Goal: Obtain resource: Download file/media

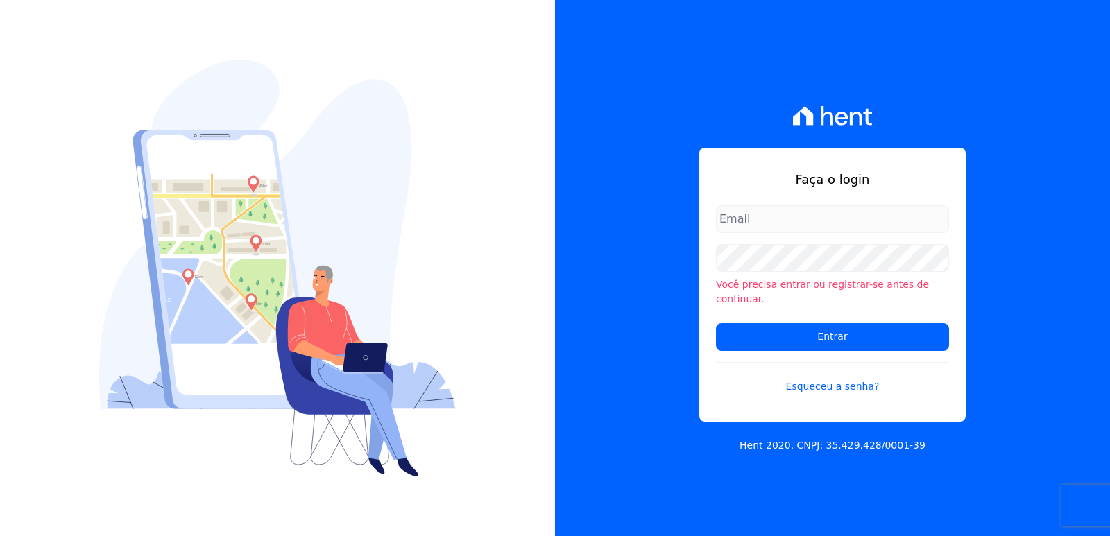
type input "[EMAIL_ADDRESS][DOMAIN_NAME]"
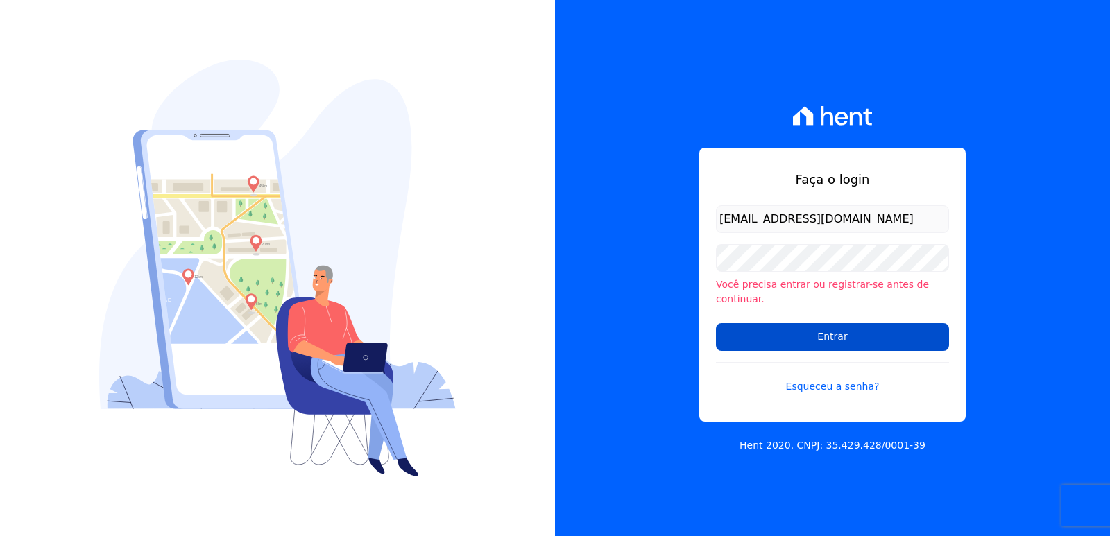
drag, startPoint x: 745, startPoint y: 348, endPoint x: 733, endPoint y: 343, distance: 13.7
click at [735, 346] on form "administrativo3@fontanive.com.br Você precisa entrar ou registrar-se antes de c…" at bounding box center [832, 307] width 233 height 205
click at [735, 341] on input "Entrar" at bounding box center [832, 337] width 233 height 28
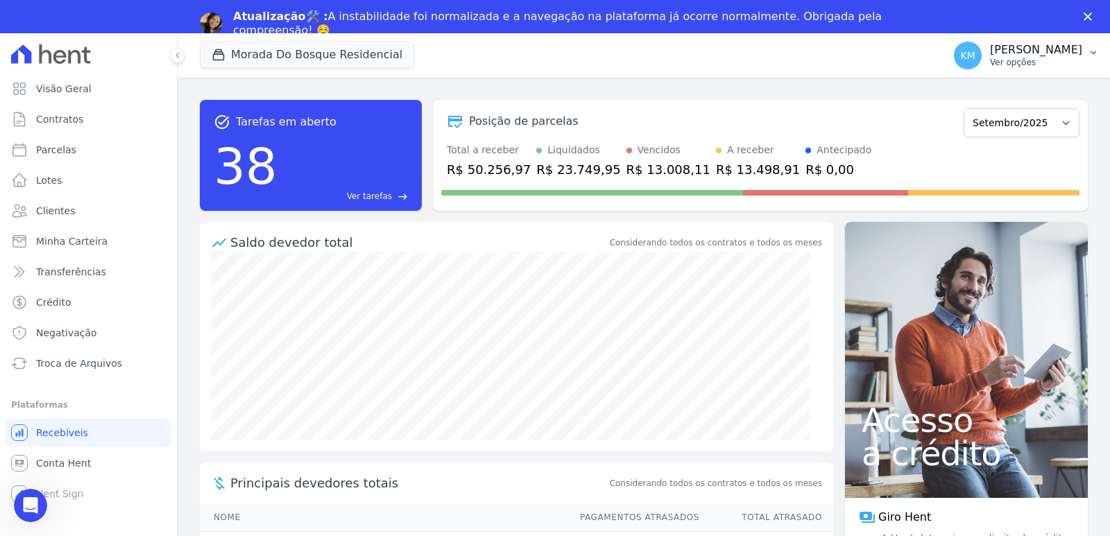
click at [962, 37] on button "KM [PERSON_NAME] Ver opções" at bounding box center [1026, 55] width 167 height 39
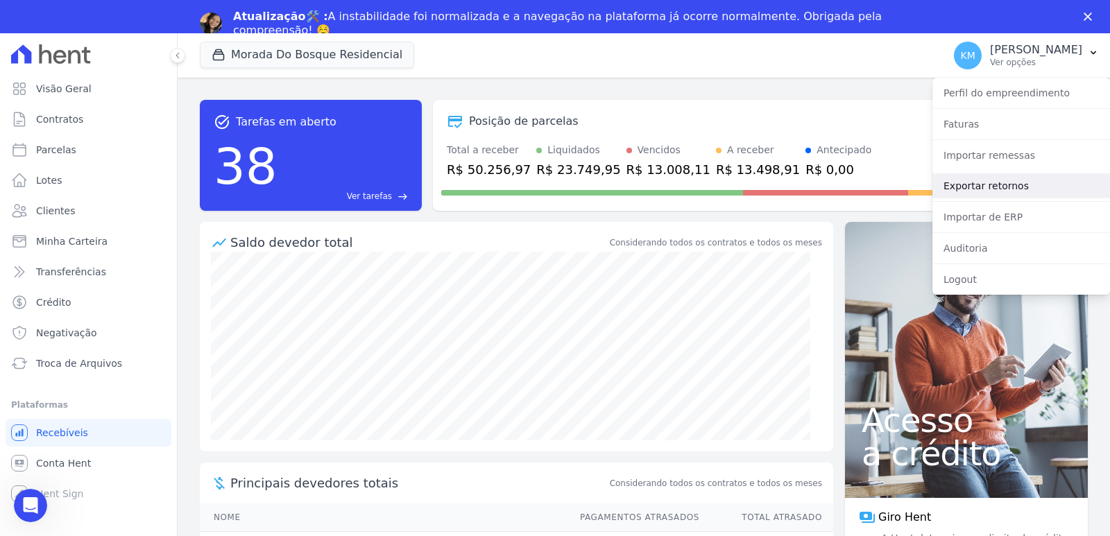
click at [995, 182] on link "Exportar retornos" at bounding box center [1021, 185] width 178 height 25
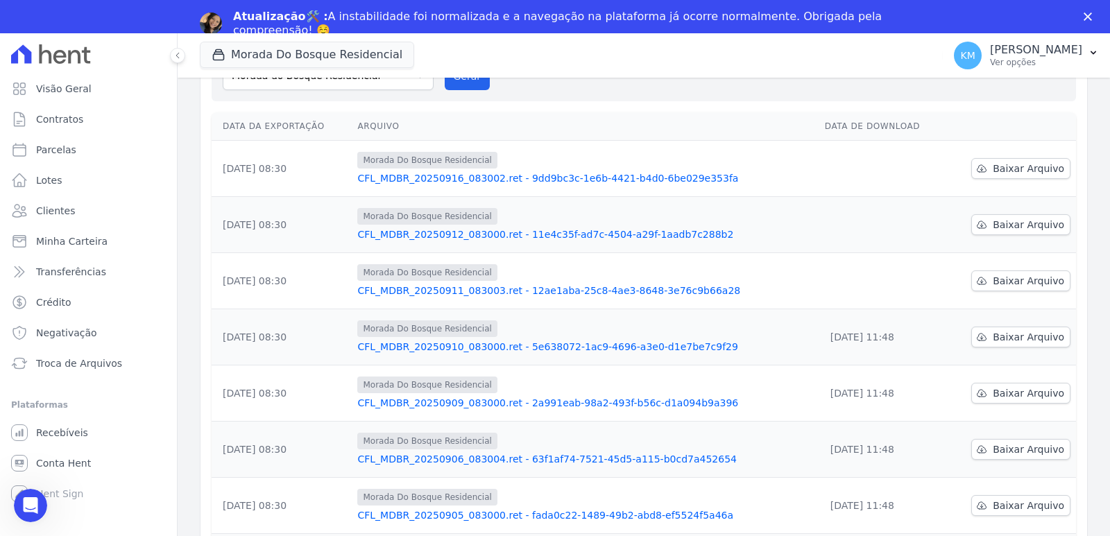
scroll to position [139, 0]
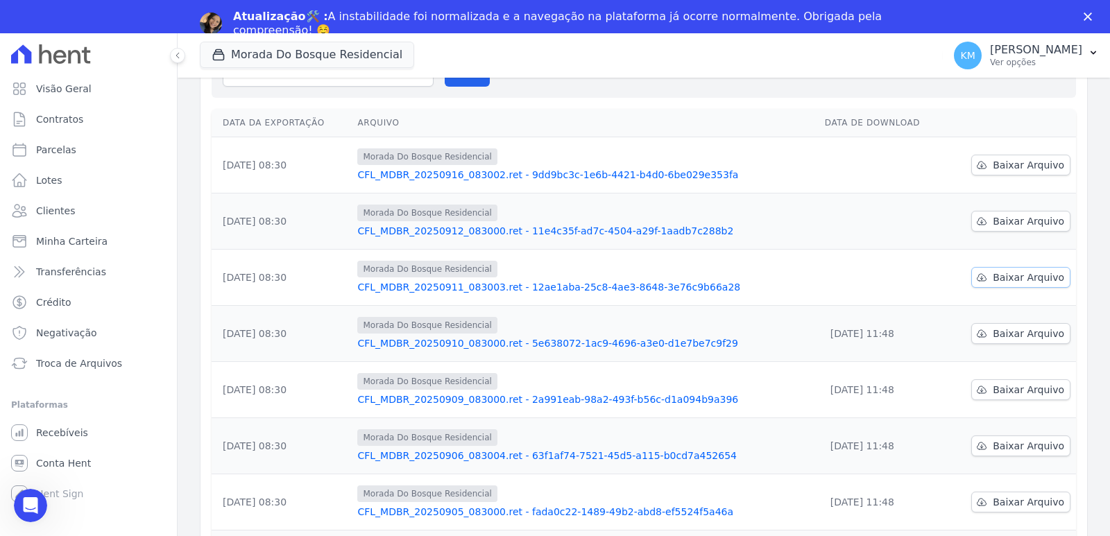
click at [1043, 277] on span "Baixar Arquivo" at bounding box center [1028, 278] width 71 height 14
click at [1000, 216] on span "Baixar Arquivo" at bounding box center [1028, 221] width 71 height 14
click at [1028, 166] on span "Baixar Arquivo" at bounding box center [1028, 165] width 71 height 14
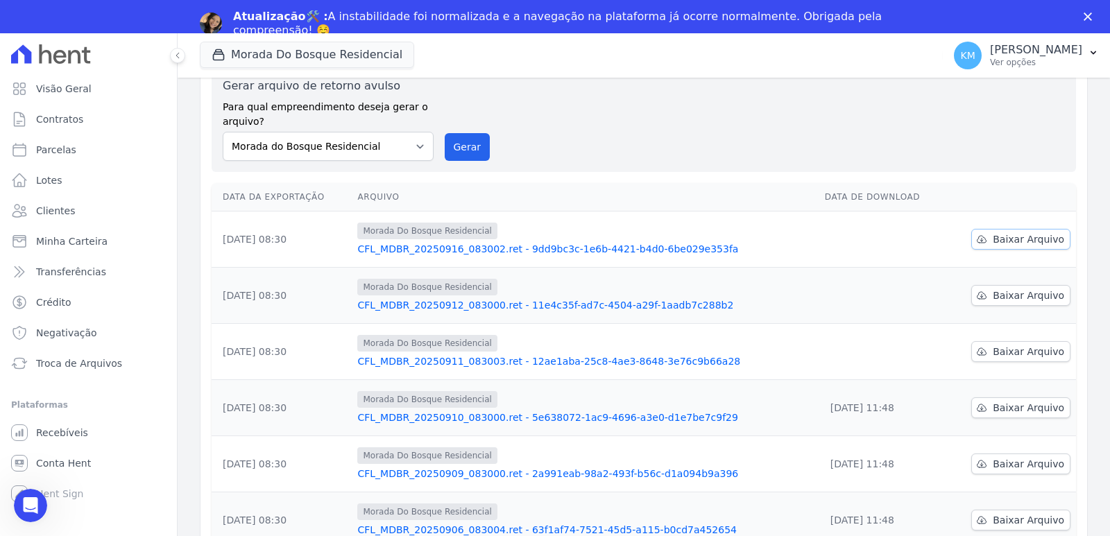
scroll to position [0, 0]
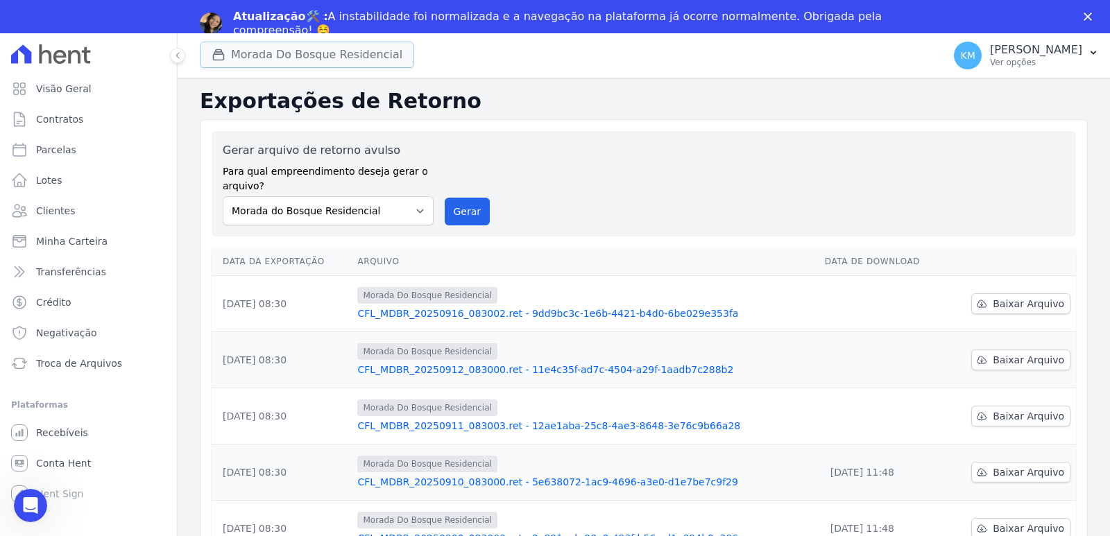
click at [271, 53] on button "Morada Do Bosque Residencial" at bounding box center [307, 55] width 214 height 26
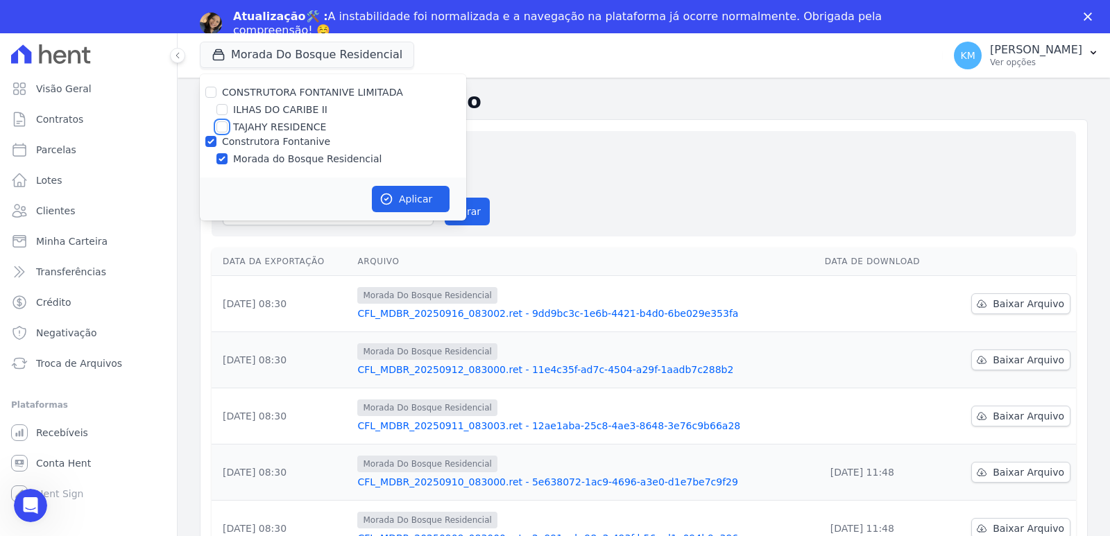
click at [225, 128] on input "TAJAHY RESIDENCE" at bounding box center [221, 126] width 11 height 11
checkbox input "true"
click at [214, 142] on input "Construtora Fontanive" at bounding box center [210, 141] width 11 height 11
checkbox input "false"
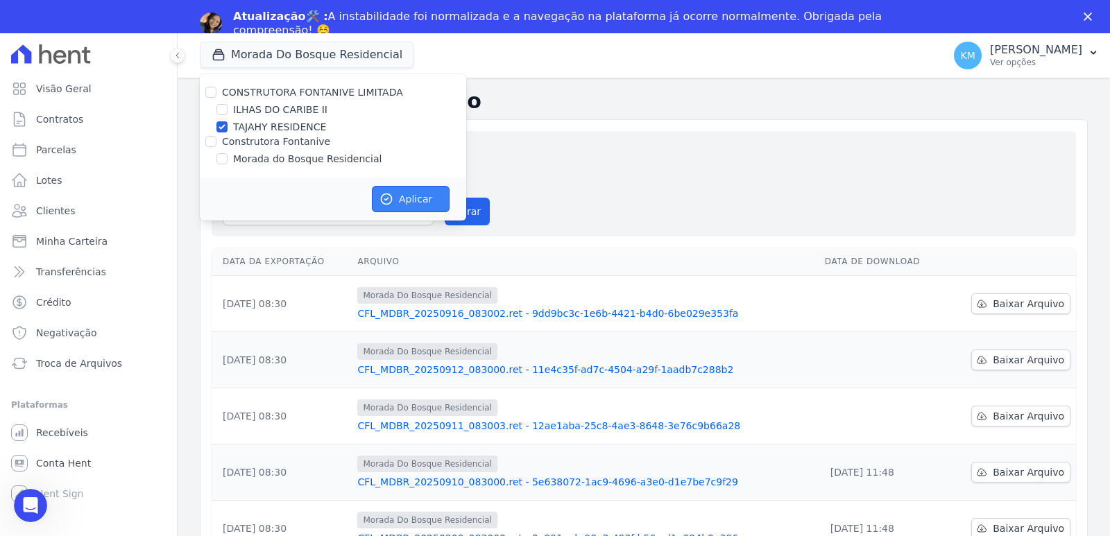
click at [419, 200] on button "Aplicar" at bounding box center [411, 199] width 78 height 26
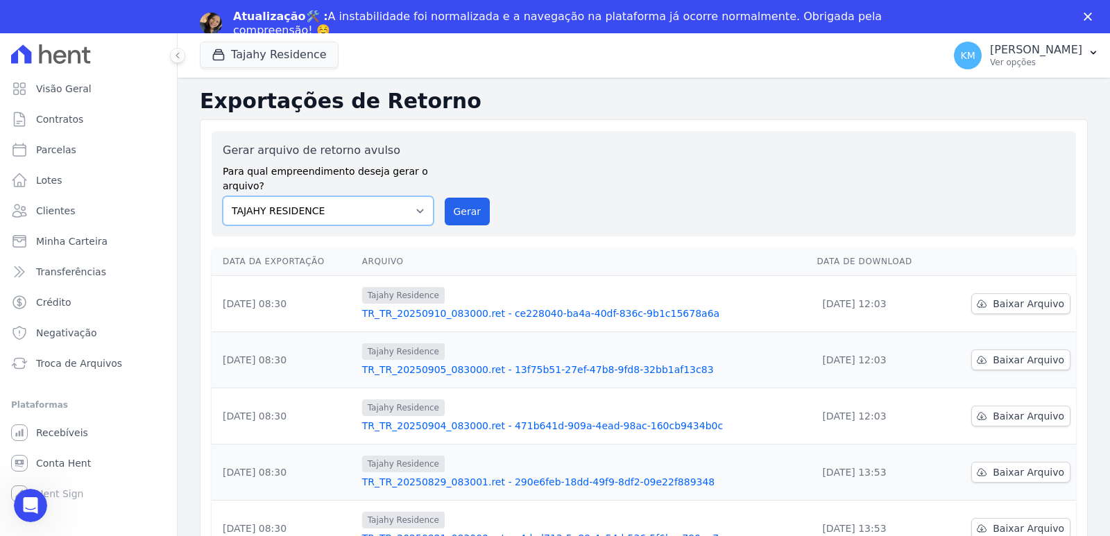
click at [423, 207] on select "ILHAS DO CARIBE II Morada do Bosque Residencial TAJAHY RESIDENCE" at bounding box center [328, 210] width 211 height 29
select select "c576f565-7a80-4d4f-856c-0ef5a2013c44"
click at [223, 196] on select "ILHAS DO CARIBE II Morada do Bosque Residencial TAJAHY RESIDENCE" at bounding box center [328, 210] width 211 height 29
drag, startPoint x: 465, startPoint y: 220, endPoint x: 579, endPoint y: 136, distance: 141.9
click at [468, 218] on button "Gerar" at bounding box center [468, 212] width 46 height 28
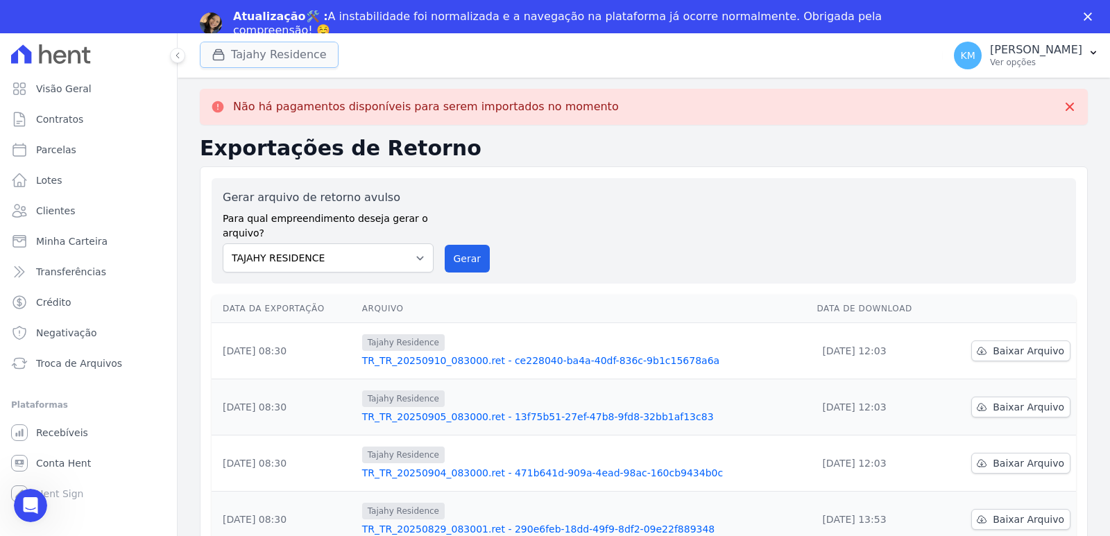
click at [271, 53] on button "Tajahy Residence" at bounding box center [269, 55] width 139 height 26
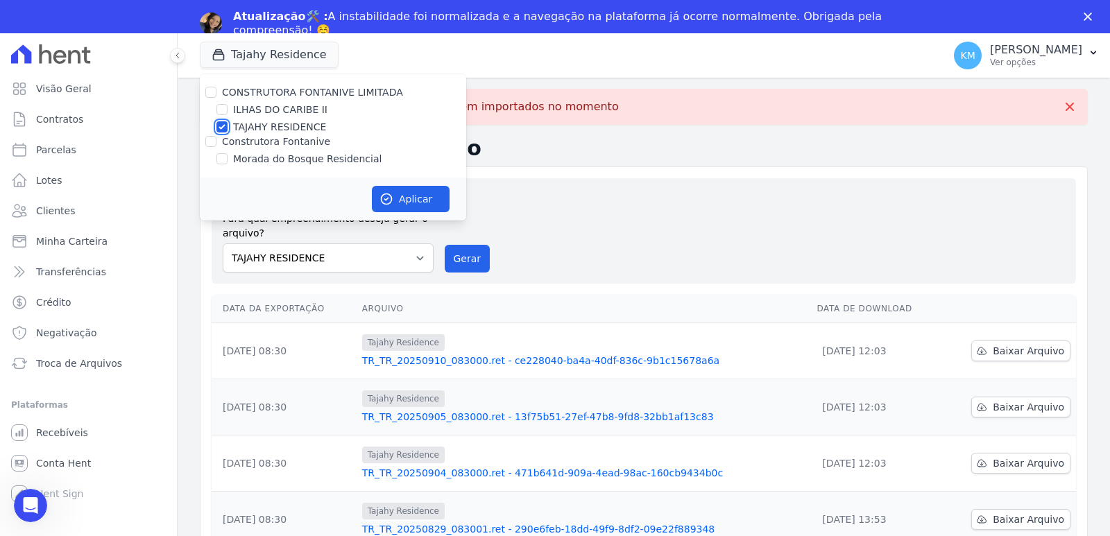
click at [219, 126] on input "TAJAHY RESIDENCE" at bounding box center [221, 126] width 11 height 11
checkbox input "true"
click at [403, 191] on button "Aplicar" at bounding box center [411, 199] width 78 height 26
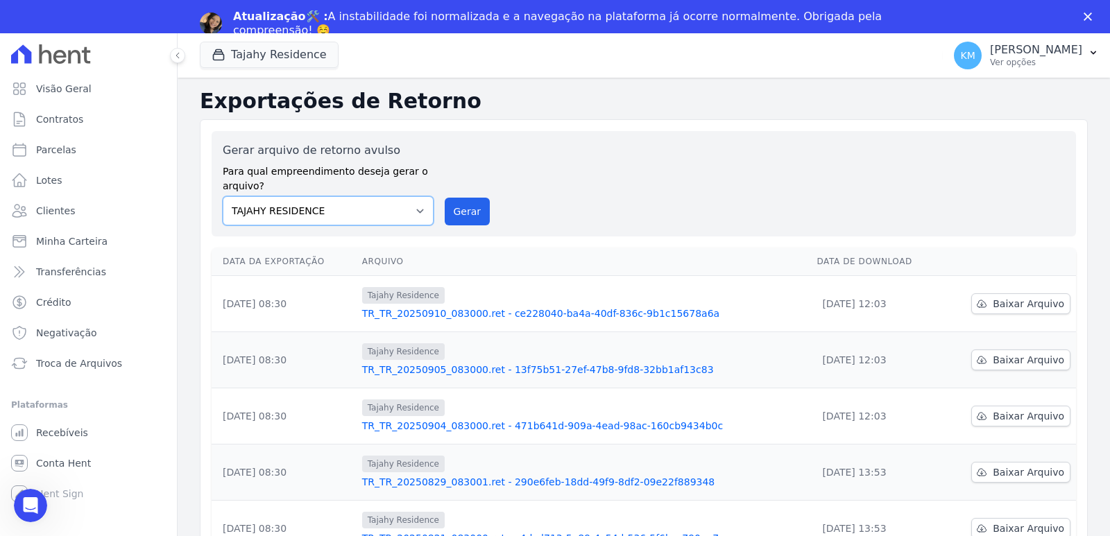
drag, startPoint x: 284, startPoint y: 197, endPoint x: 291, endPoint y: 209, distance: 13.7
click at [290, 206] on select "ILHAS DO CARIBE II Morada do Bosque Residencial TAJAHY RESIDENCE" at bounding box center [328, 210] width 211 height 29
click at [291, 209] on select "ILHAS DO CARIBE II Morada do Bosque Residencial TAJAHY RESIDENCE" at bounding box center [328, 210] width 211 height 29
select select "c576f565-7a80-4d4f-856c-0ef5a2013c44"
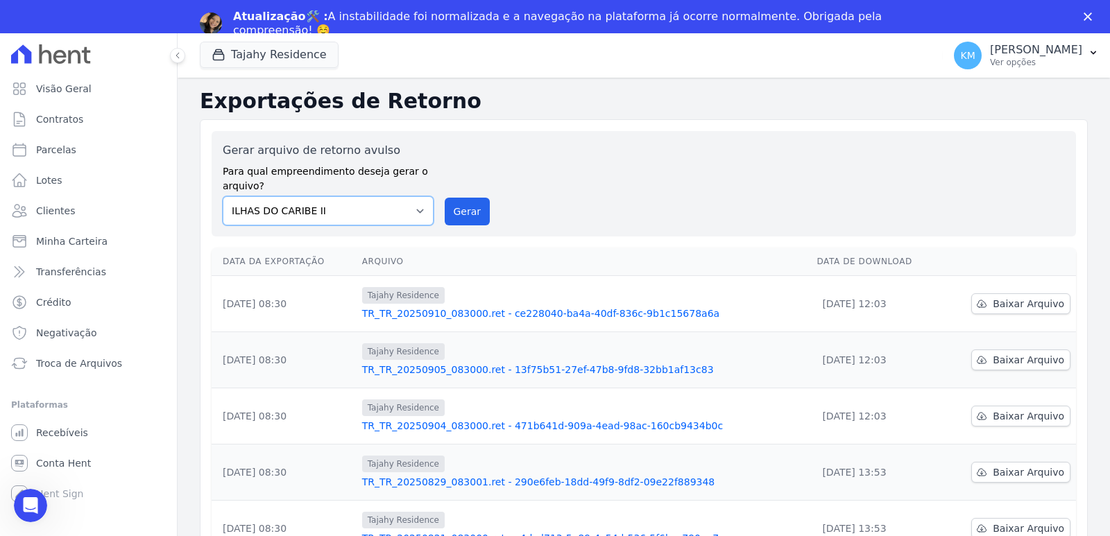
click at [223, 196] on select "ILHAS DO CARIBE II Morada do Bosque Residencial TAJAHY RESIDENCE" at bounding box center [328, 210] width 211 height 29
click at [468, 209] on button "Gerar" at bounding box center [468, 212] width 46 height 28
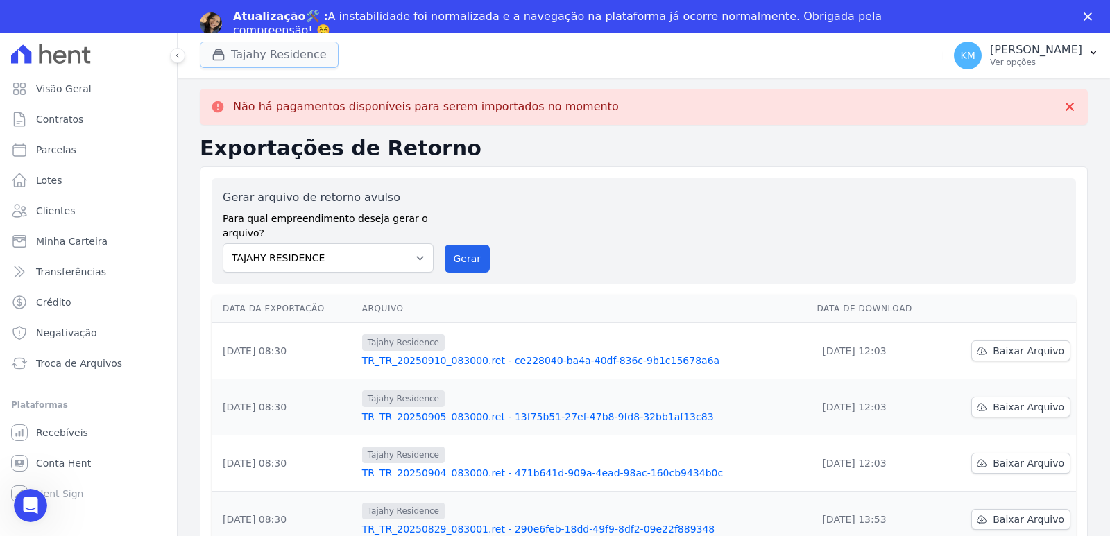
click at [247, 42] on button "Tajahy Residence" at bounding box center [269, 55] width 139 height 26
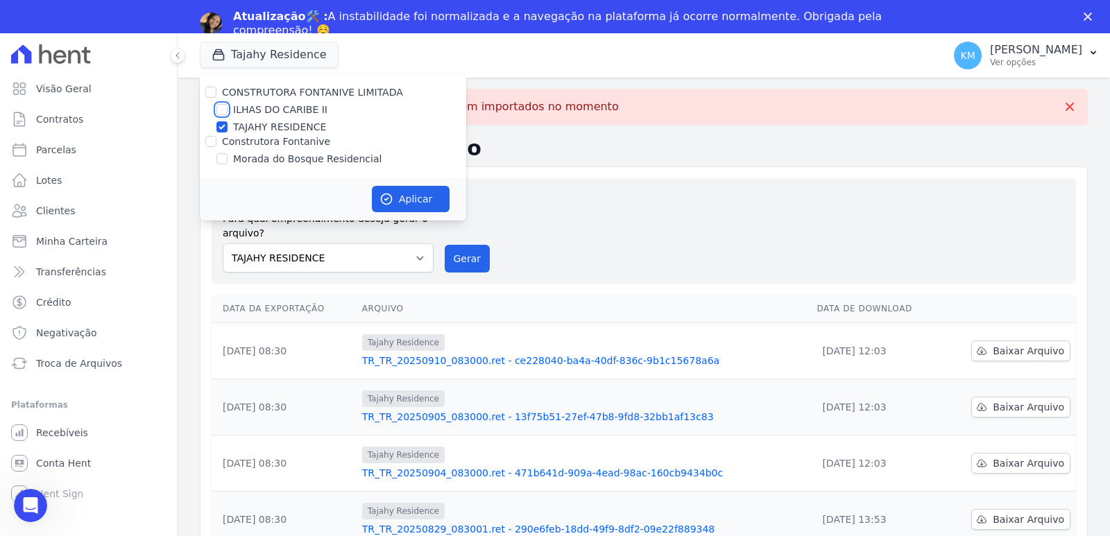
click at [220, 108] on input "ILHAS DO CARIBE II" at bounding box center [221, 109] width 11 height 11
checkbox input "true"
click at [219, 128] on input "TAJAHY RESIDENCE" at bounding box center [221, 126] width 11 height 11
checkbox input "false"
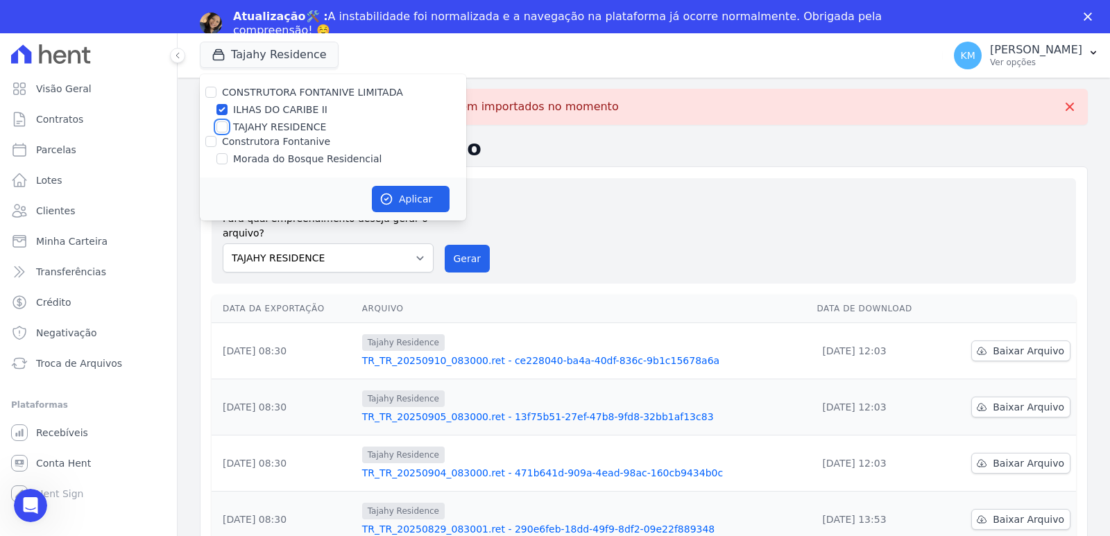
checkbox input "false"
drag, startPoint x: 447, startPoint y: 198, endPoint x: 416, endPoint y: 190, distance: 32.8
click at [438, 195] on button "Aplicar" at bounding box center [411, 199] width 78 height 26
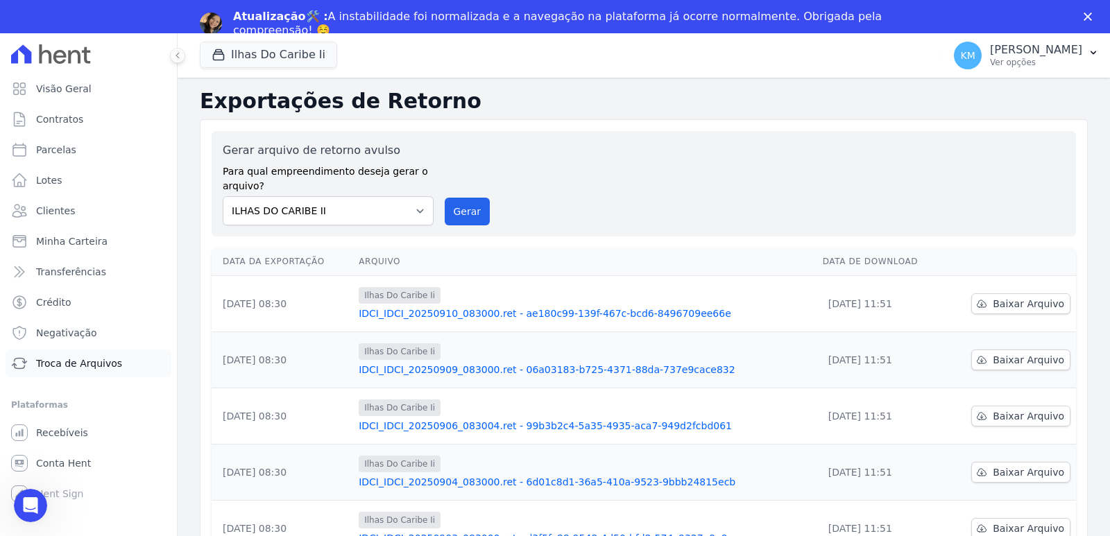
click at [80, 361] on span "Troca de Arquivos" at bounding box center [79, 364] width 86 height 14
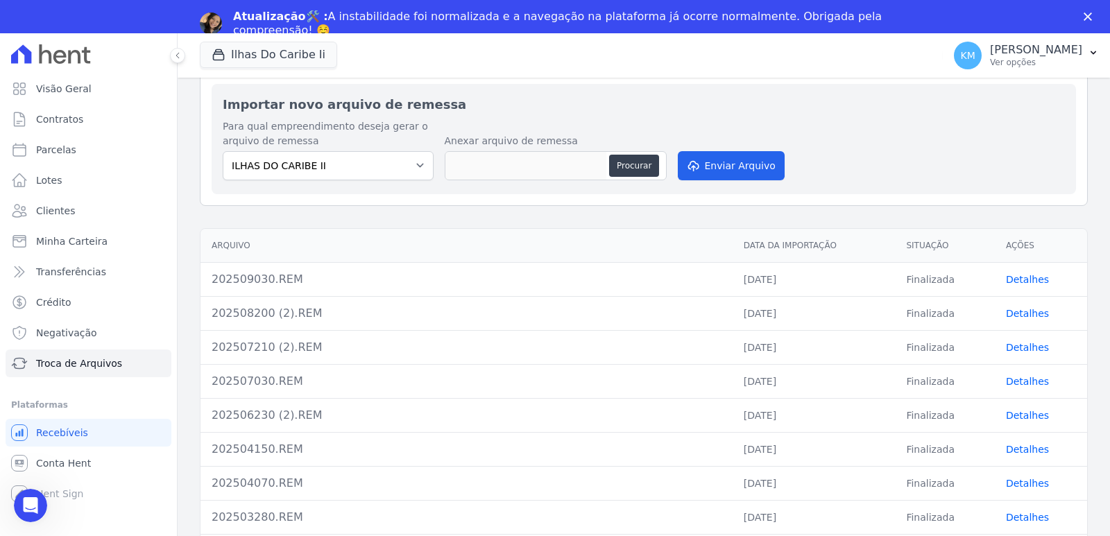
scroll to position [208, 0]
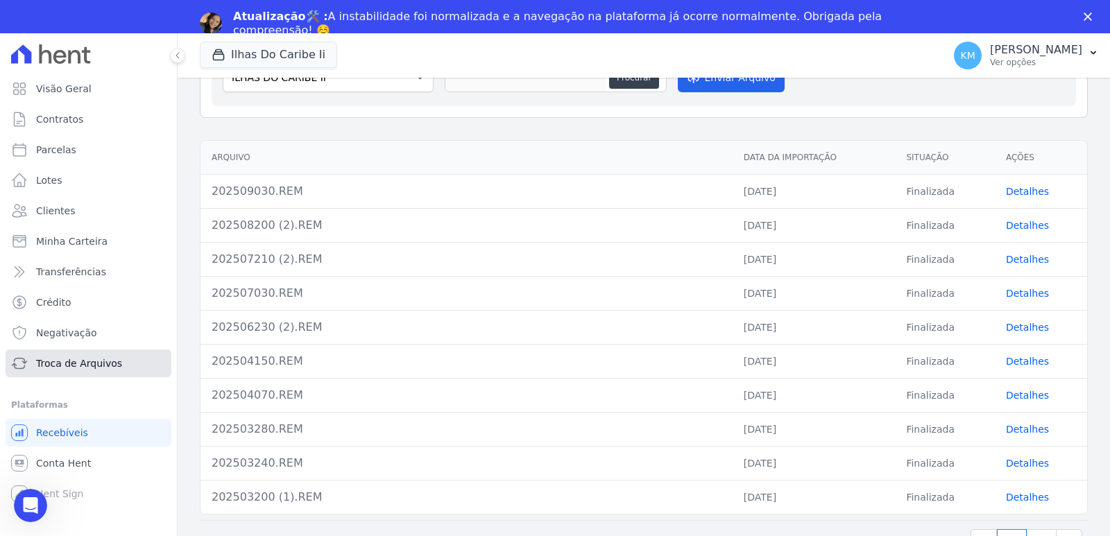
click at [57, 368] on span "Troca de Arquivos" at bounding box center [79, 364] width 86 height 14
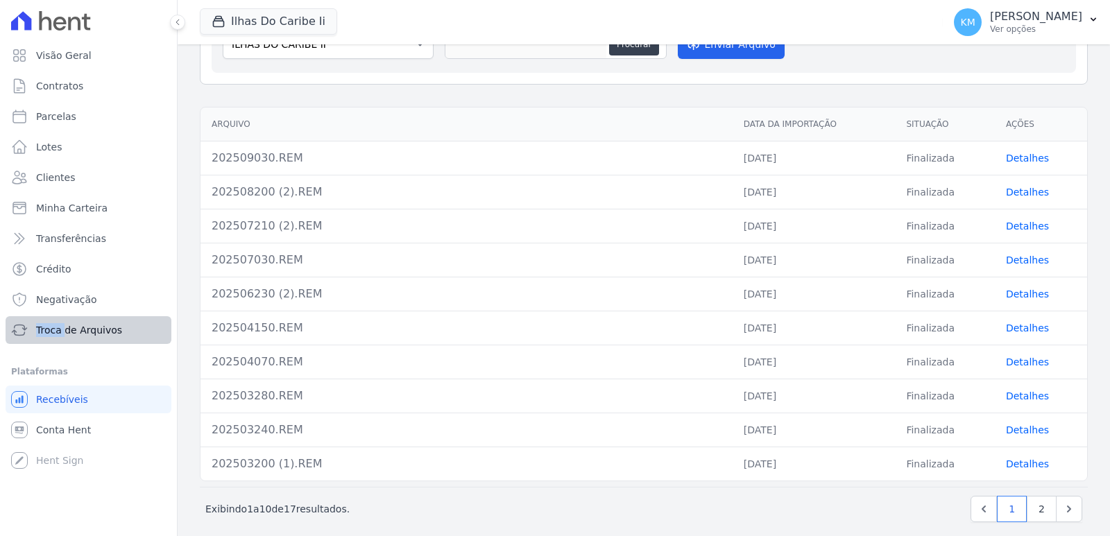
click at [57, 368] on ul "Visão Geral Contratos [GEOGRAPHIC_DATA] Lotes Clientes Minha Carteira Transferê…" at bounding box center [88, 258] width 155 height 433
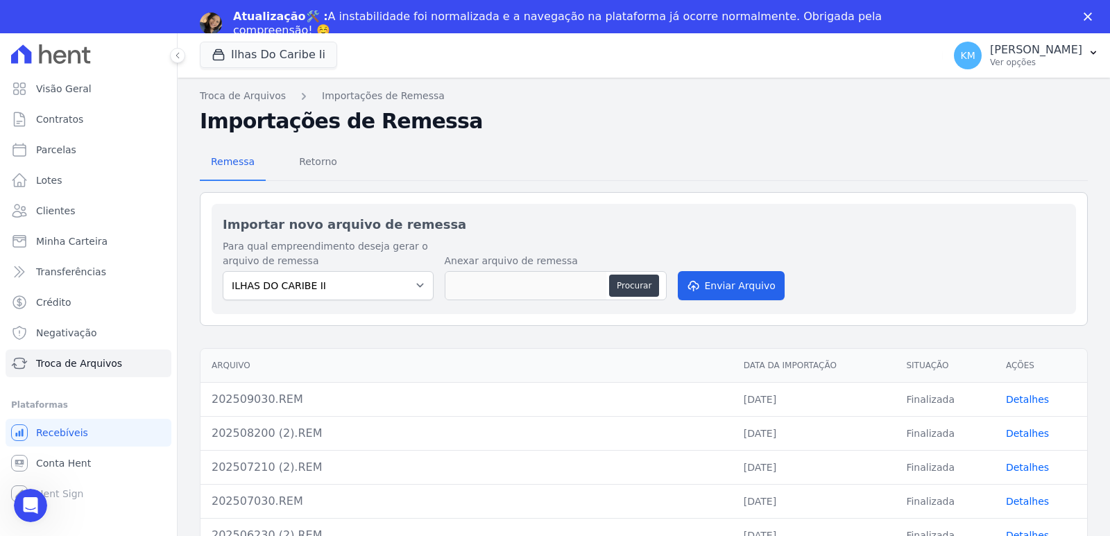
scroll to position [0, 0]
click at [990, 65] on p "Ver opções" at bounding box center [1036, 62] width 92 height 11
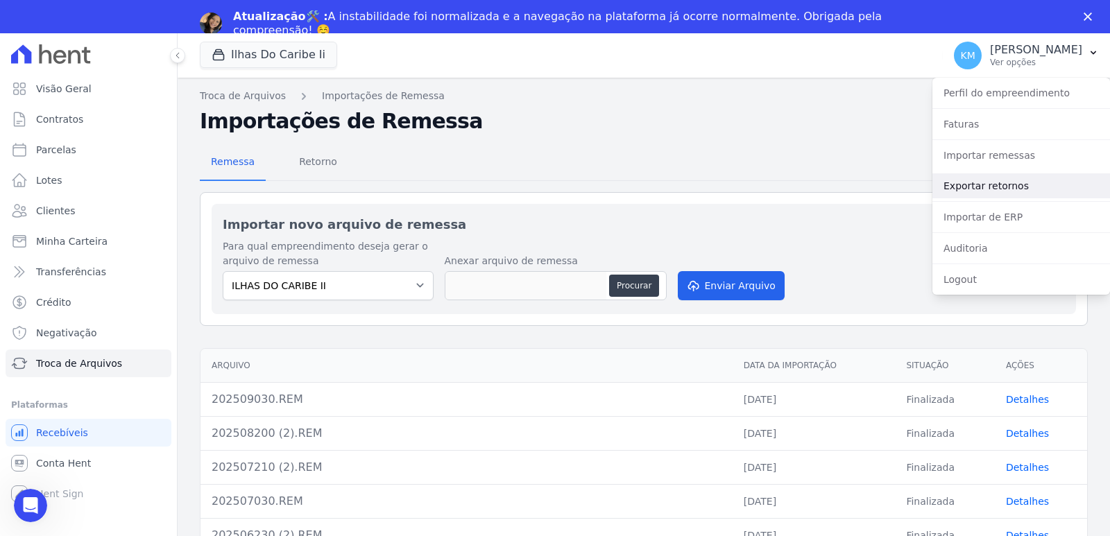
click at [984, 192] on link "Exportar retornos" at bounding box center [1021, 185] width 178 height 25
